Goal: Information Seeking & Learning: Learn about a topic

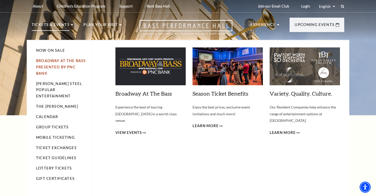
click at [44, 61] on link "Broadway At The Bass presented by PNC Bank" at bounding box center [61, 66] width 50 height 17
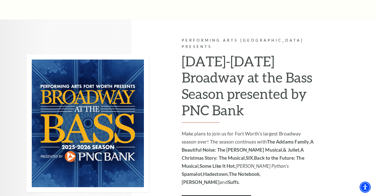
scroll to position [313, 0]
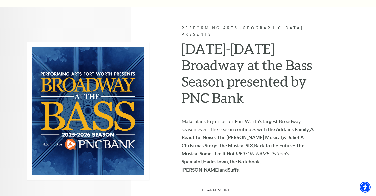
click at [218, 183] on link "Learn More" at bounding box center [216, 190] width 69 height 14
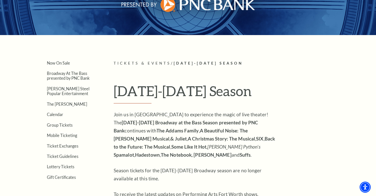
scroll to position [80, 0]
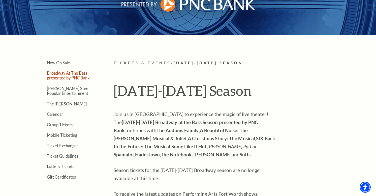
click at [75, 72] on link "Broadway At The Bass presented by PNC Bank" at bounding box center [68, 76] width 43 height 10
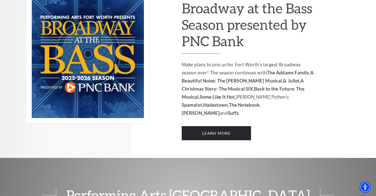
scroll to position [371, 0]
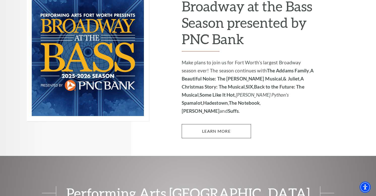
click at [217, 124] on link "Learn More" at bounding box center [216, 131] width 69 height 14
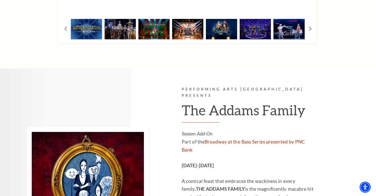
scroll to position [521, 0]
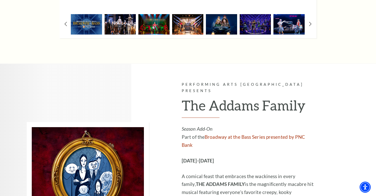
click at [119, 24] on img at bounding box center [120, 24] width 31 height 20
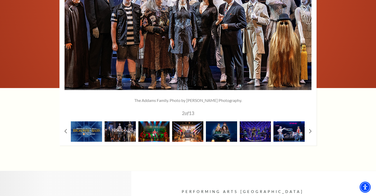
scroll to position [409, 0]
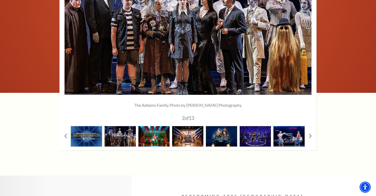
click at [151, 129] on img at bounding box center [153, 136] width 31 height 20
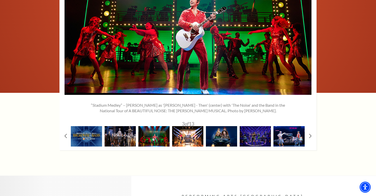
click at [190, 138] on img at bounding box center [187, 136] width 31 height 20
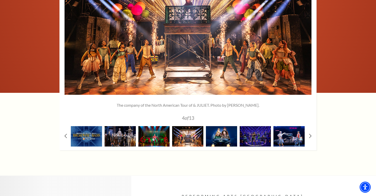
click at [229, 136] on img at bounding box center [221, 136] width 31 height 20
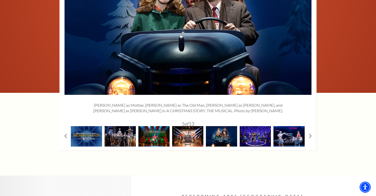
click at [263, 139] on img at bounding box center [254, 136] width 31 height 20
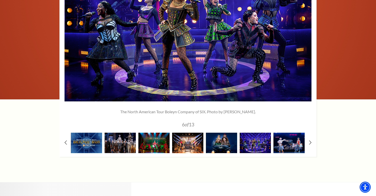
scroll to position [442, 0]
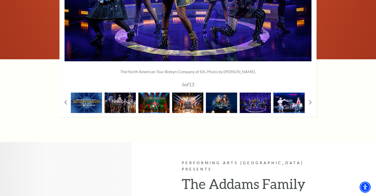
click at [291, 109] on img at bounding box center [288, 102] width 31 height 20
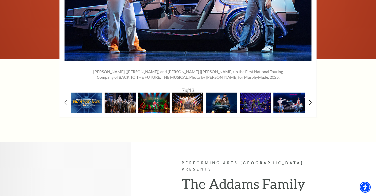
click at [309, 100] on icon at bounding box center [309, 102] width 3 height 5
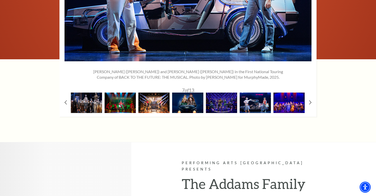
click at [283, 99] on img at bounding box center [288, 102] width 31 height 20
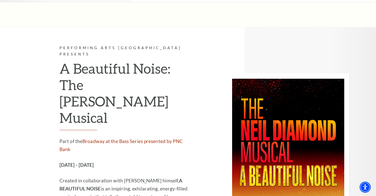
scroll to position [834, 0]
